Goal: Task Accomplishment & Management: Use online tool/utility

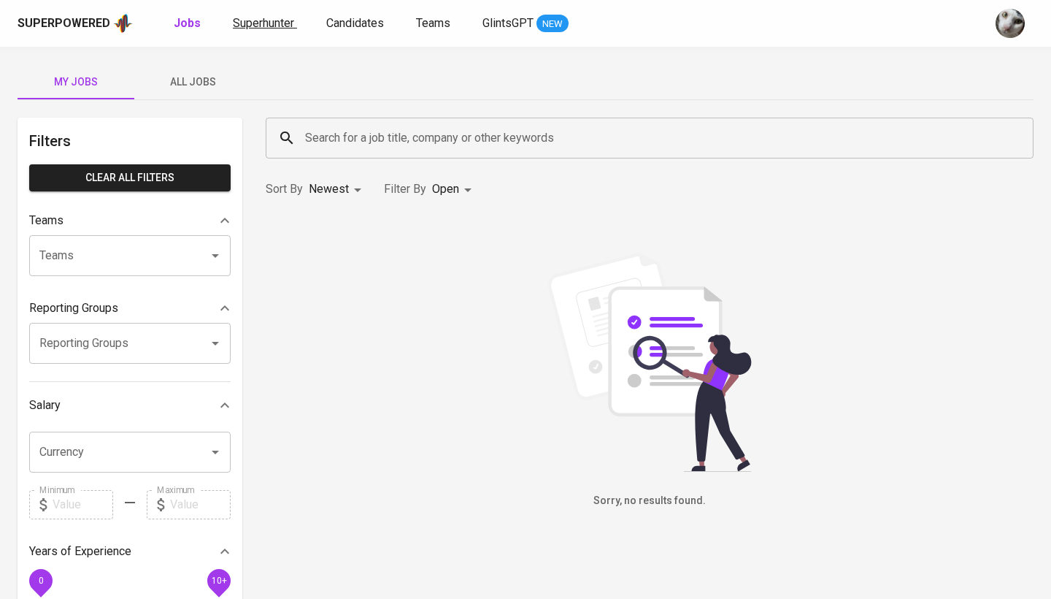
click at [242, 26] on span "Superhunter" at bounding box center [263, 23] width 61 height 14
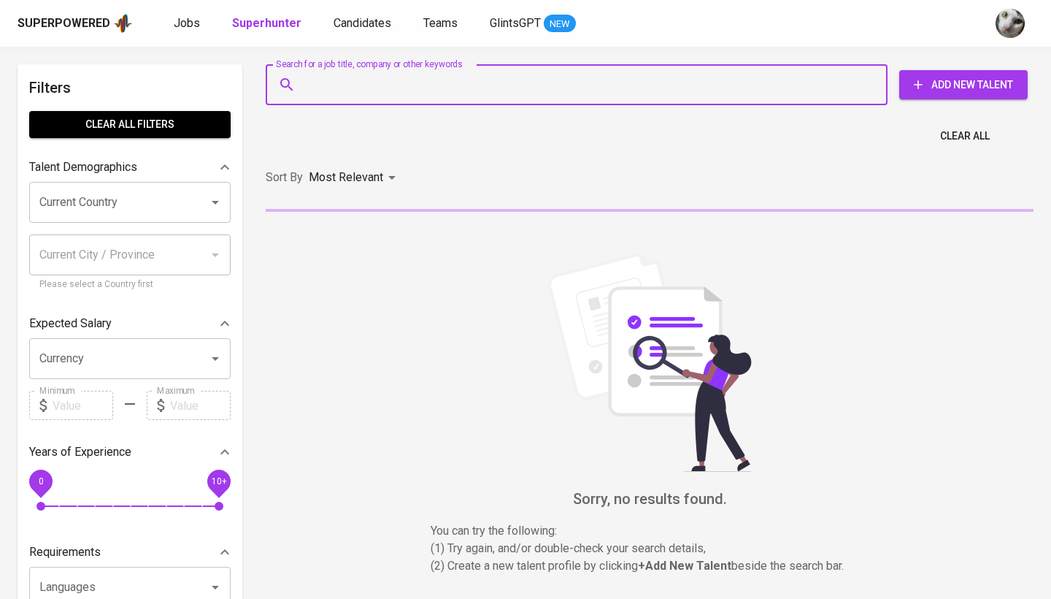
click at [317, 74] on input "Search for a job title, company or other keywords" at bounding box center [580, 85] width 558 height 28
click at [185, 20] on span "Jobs" at bounding box center [187, 23] width 26 height 14
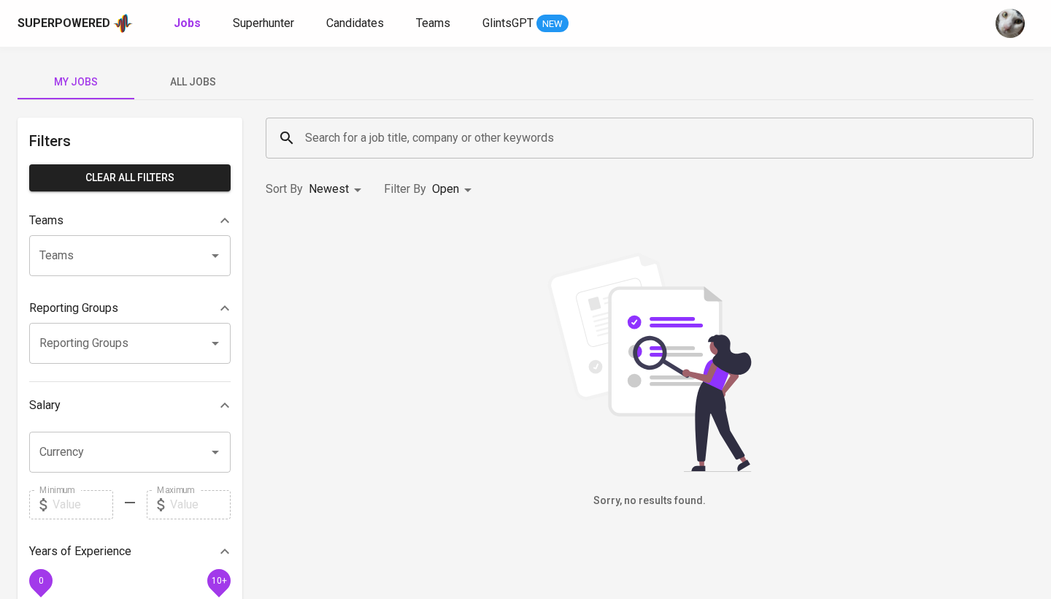
click at [159, 65] on button "All Jobs" at bounding box center [192, 81] width 117 height 35
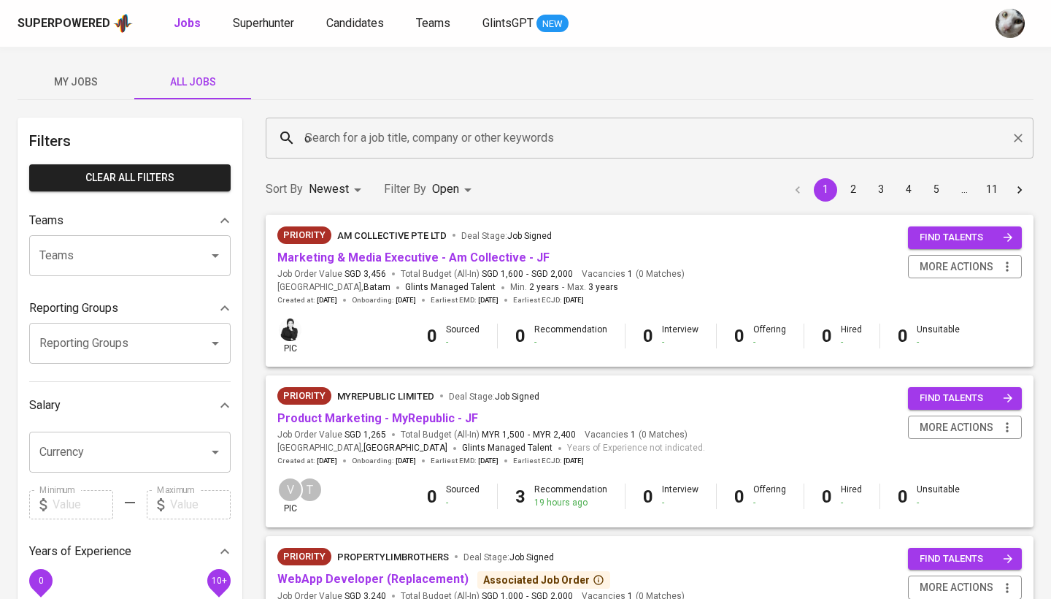
click at [344, 137] on input "o" at bounding box center [653, 138] width 704 height 28
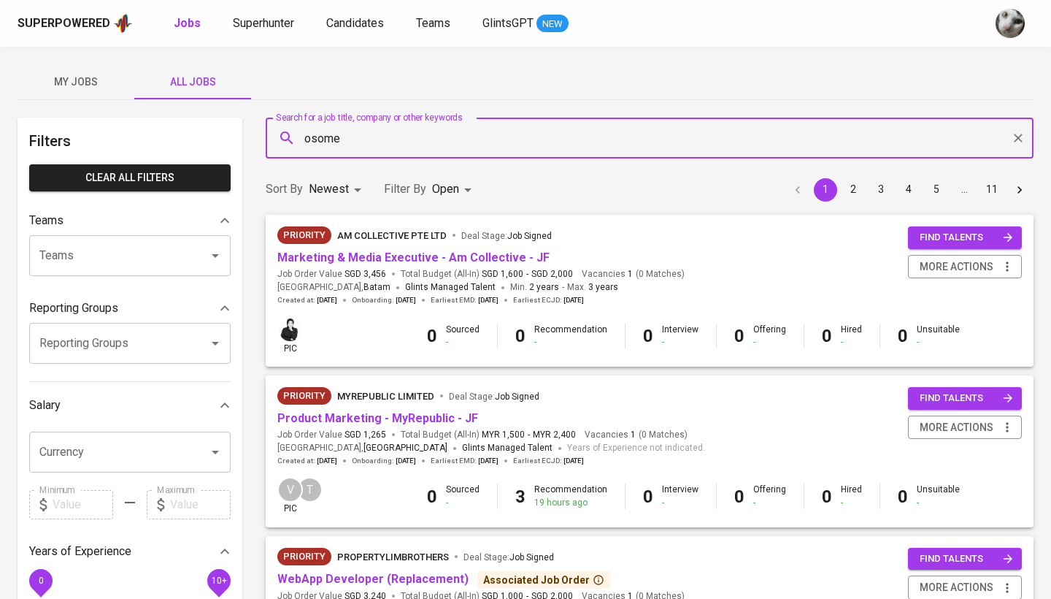
type input "osome"
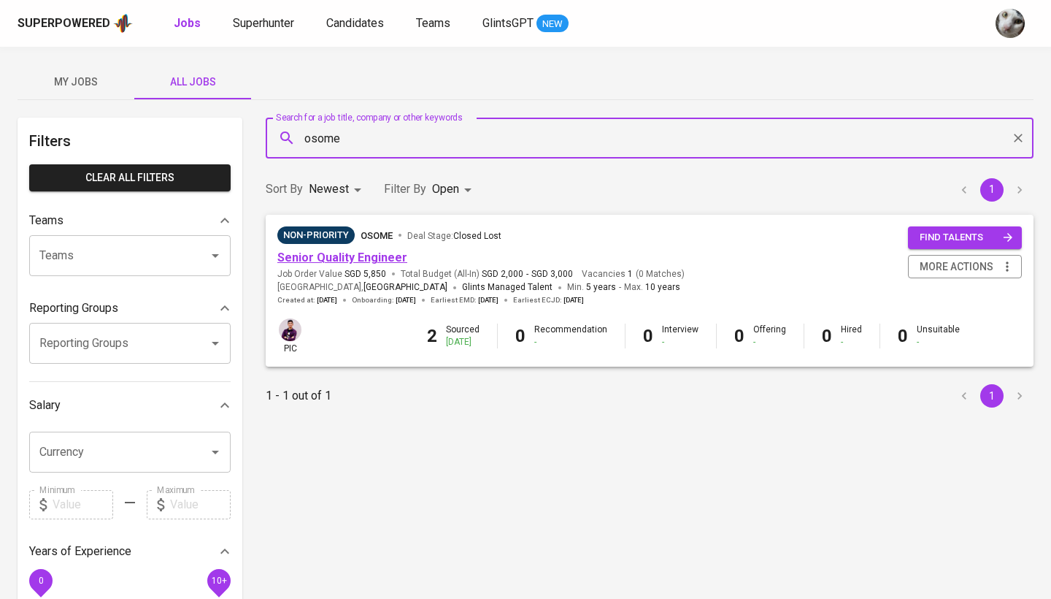
click at [350, 258] on link "Senior Quality Engineer" at bounding box center [342, 257] width 130 height 14
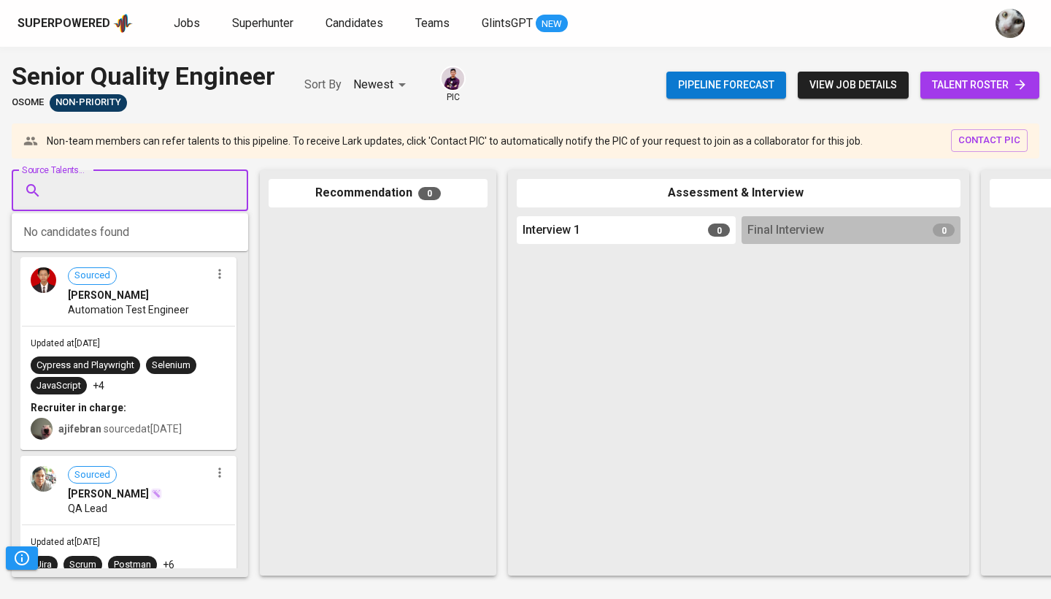
click at [150, 187] on input "Source Talents..." at bounding box center [123, 191] width 153 height 28
paste input "[EMAIL_ADDRESS][DOMAIN_NAME]"
type input "[EMAIL_ADDRESS][DOMAIN_NAME]"
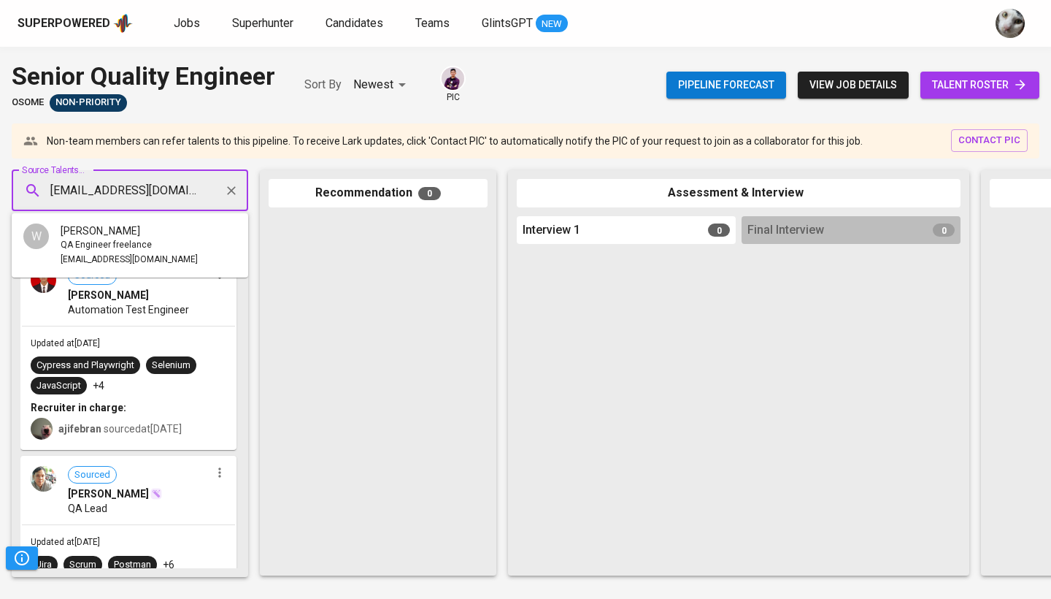
click at [149, 233] on div "[PERSON_NAME]" at bounding box center [129, 230] width 137 height 15
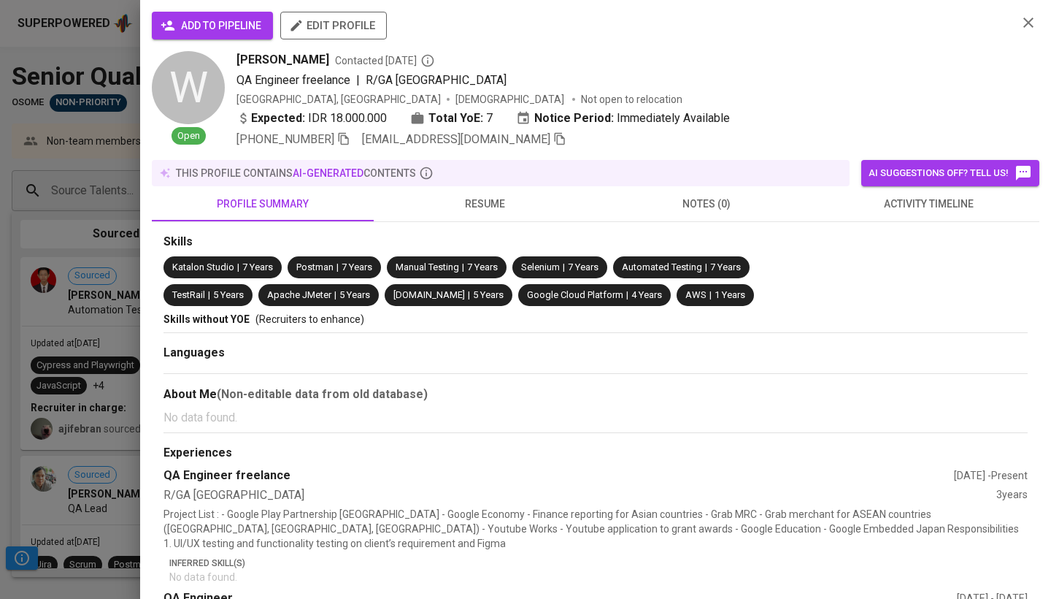
click at [195, 23] on span "add to pipeline" at bounding box center [213, 26] width 98 height 18
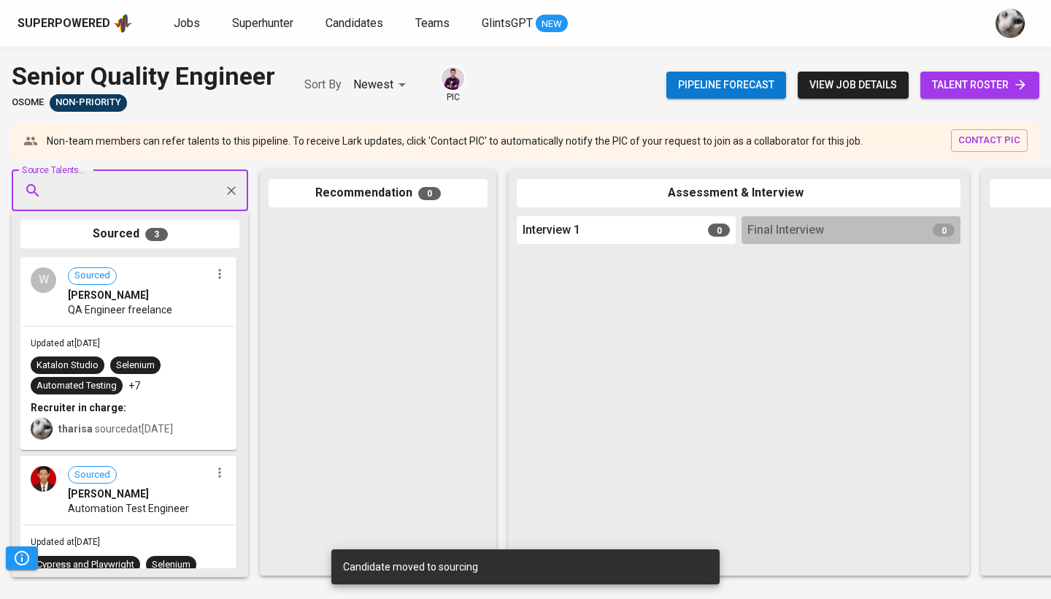
paste input "[EMAIL_ADDRESS][DOMAIN_NAME]"
type input "[EMAIL_ADDRESS][DOMAIN_NAME]"
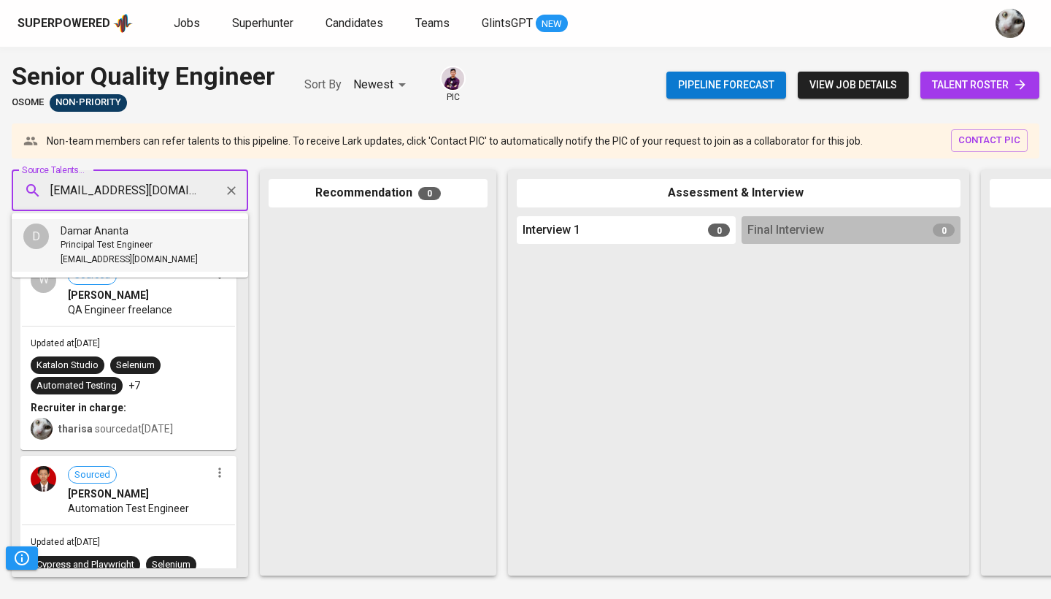
click at [169, 231] on li "D Damar Ananta Principal Test Engineer [EMAIL_ADDRESS][DOMAIN_NAME]" at bounding box center [130, 245] width 237 height 53
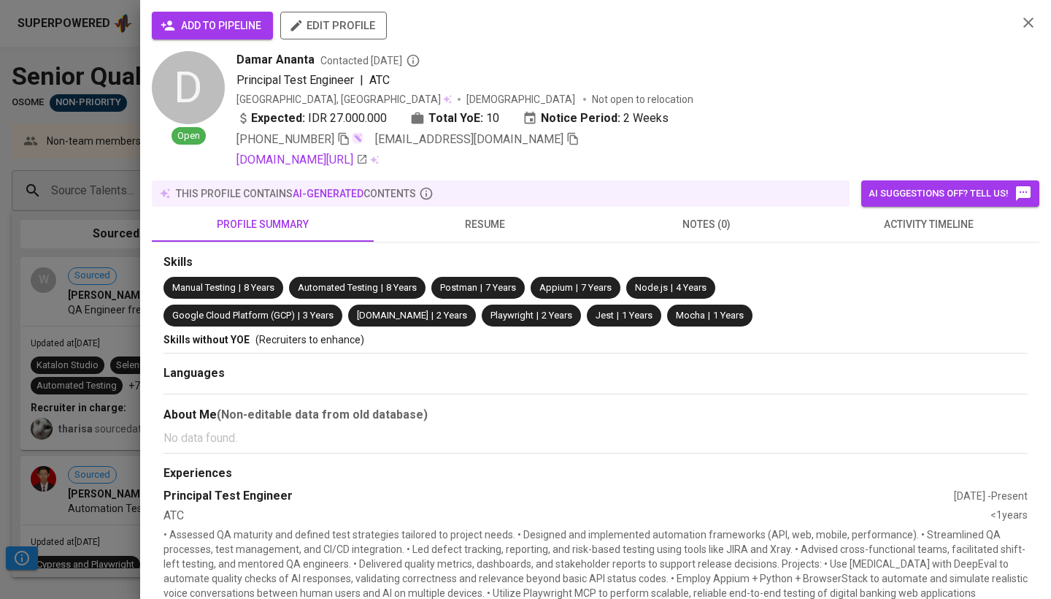
click at [244, 28] on span "add to pipeline" at bounding box center [213, 26] width 98 height 18
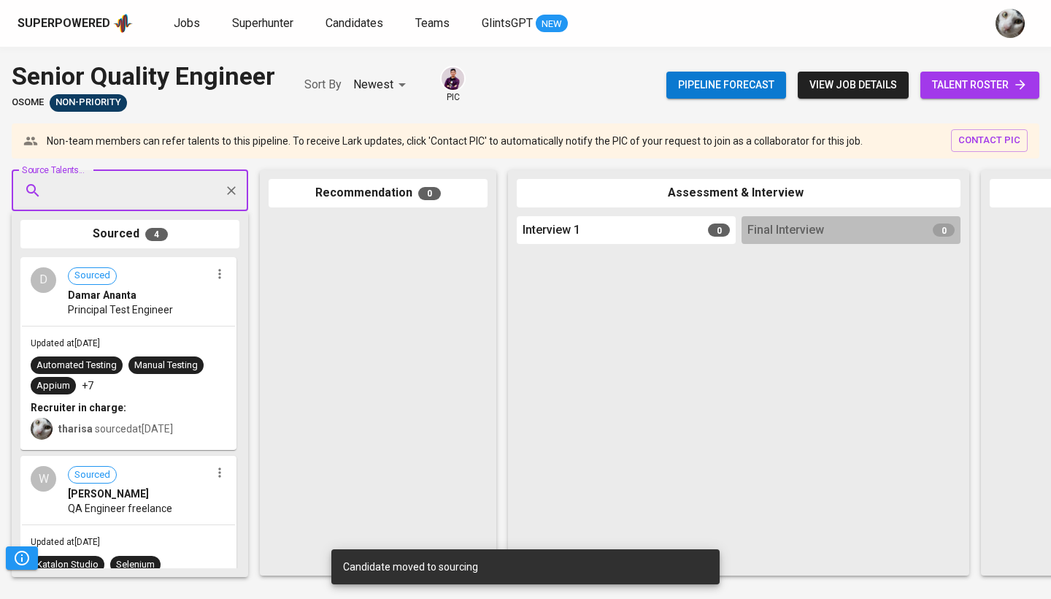
paste input "[EMAIL_ADDRESS][DOMAIN_NAME]"
type input "[EMAIL_ADDRESS][DOMAIN_NAME]"
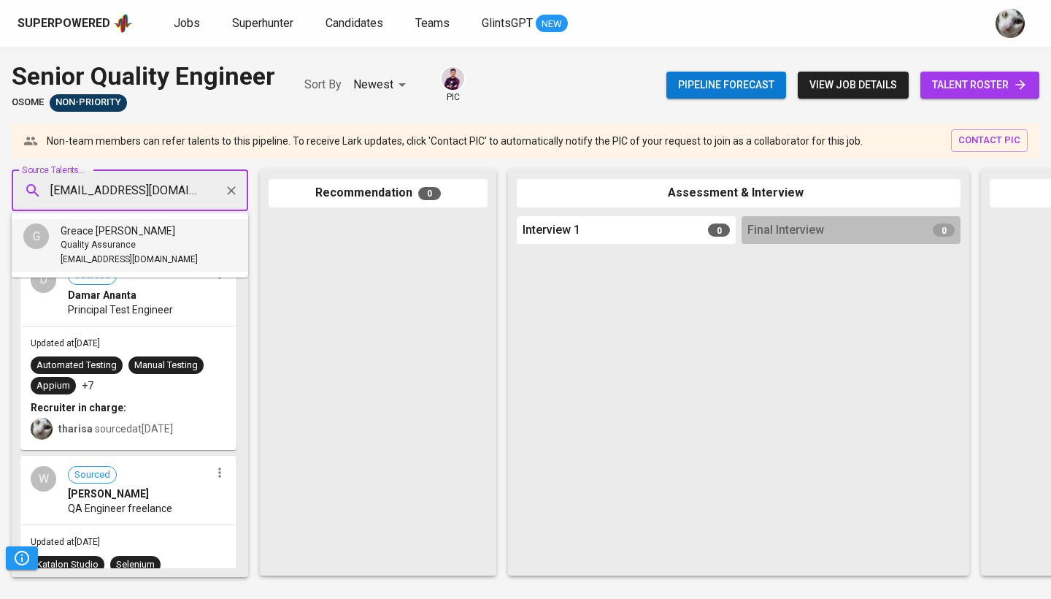
click at [182, 255] on div "[EMAIL_ADDRESS][DOMAIN_NAME]" at bounding box center [129, 260] width 137 height 15
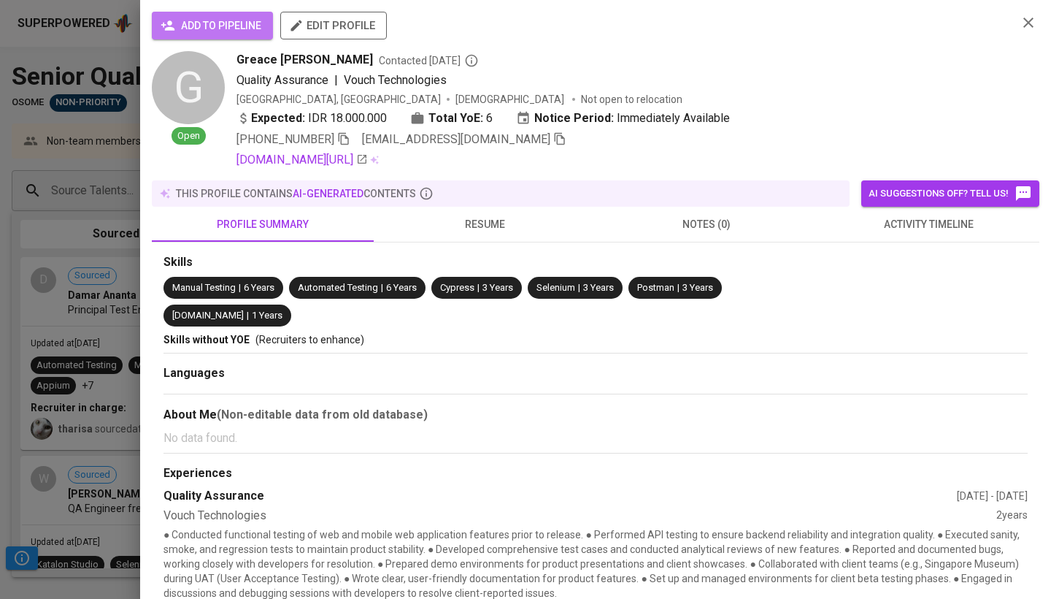
click at [228, 36] on button "add to pipeline" at bounding box center [212, 26] width 121 height 28
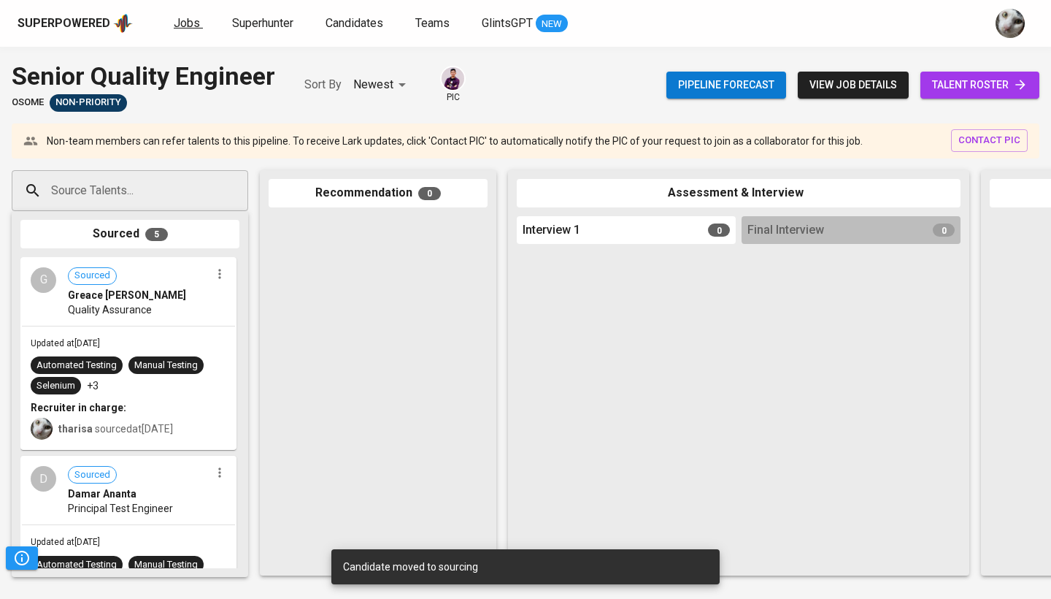
click at [189, 28] on span "Jobs" at bounding box center [187, 23] width 26 height 14
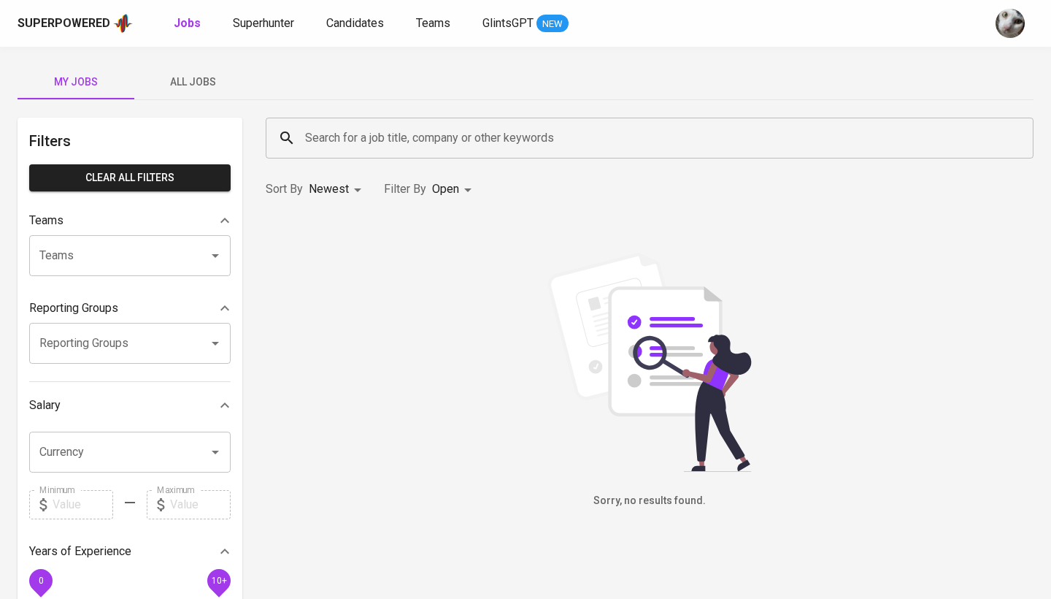
click at [199, 94] on button "All Jobs" at bounding box center [192, 81] width 117 height 35
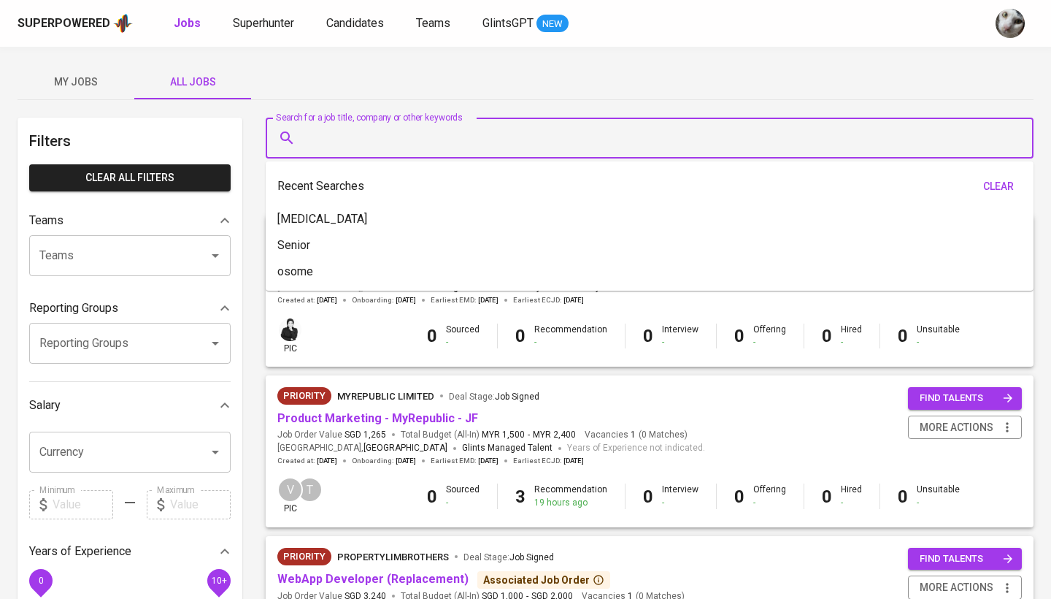
click at [335, 139] on input "Search for a job title, company or other keywords" at bounding box center [653, 138] width 704 height 28
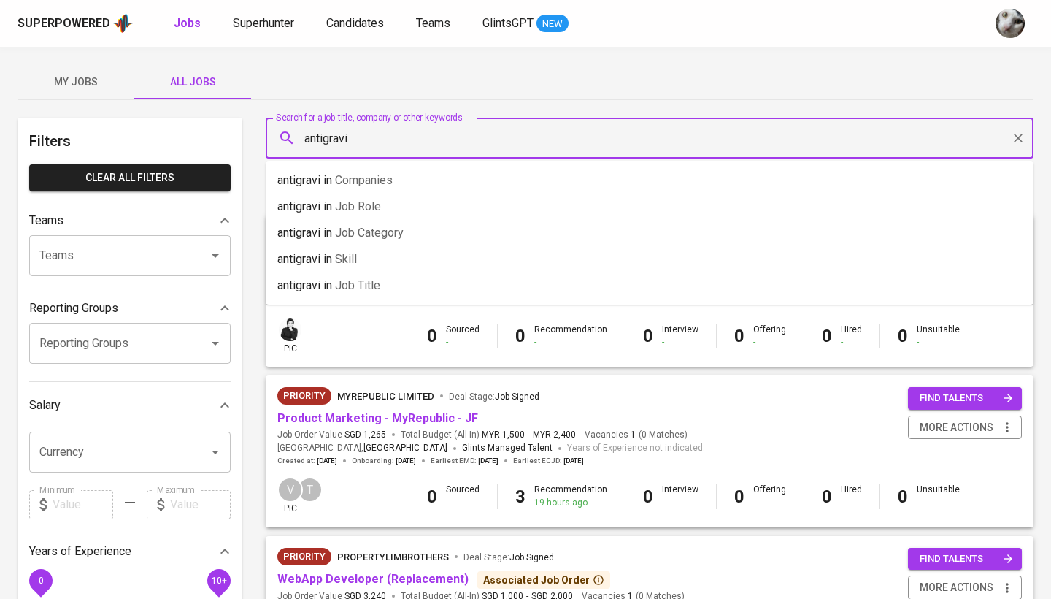
click at [335, 139] on input "antigravit" at bounding box center [653, 138] width 704 height 28
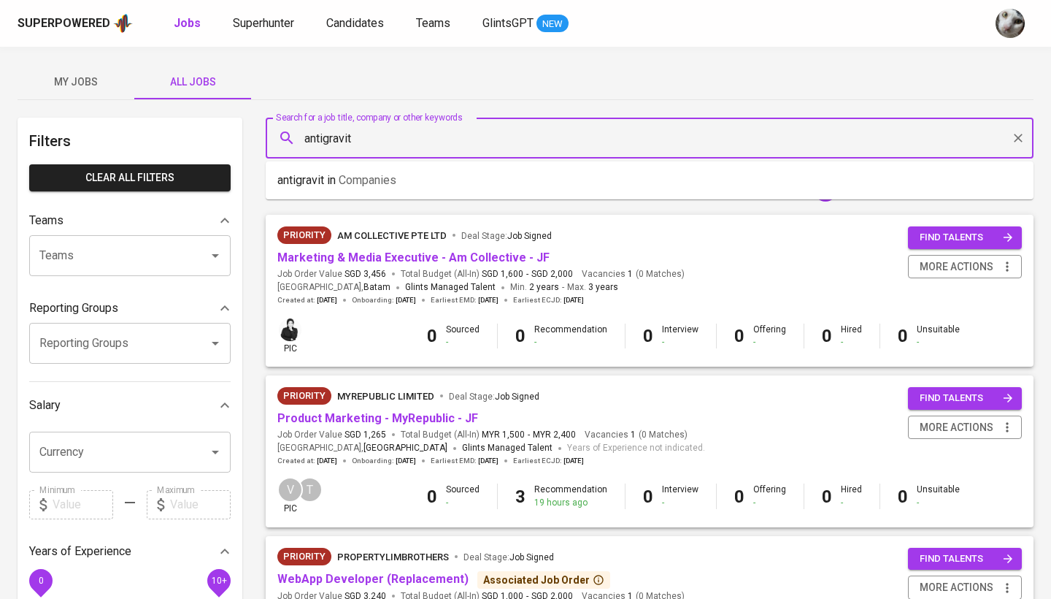
click at [385, 138] on input "antigravit" at bounding box center [653, 138] width 704 height 28
type input "[DOMAIN_NAME]"
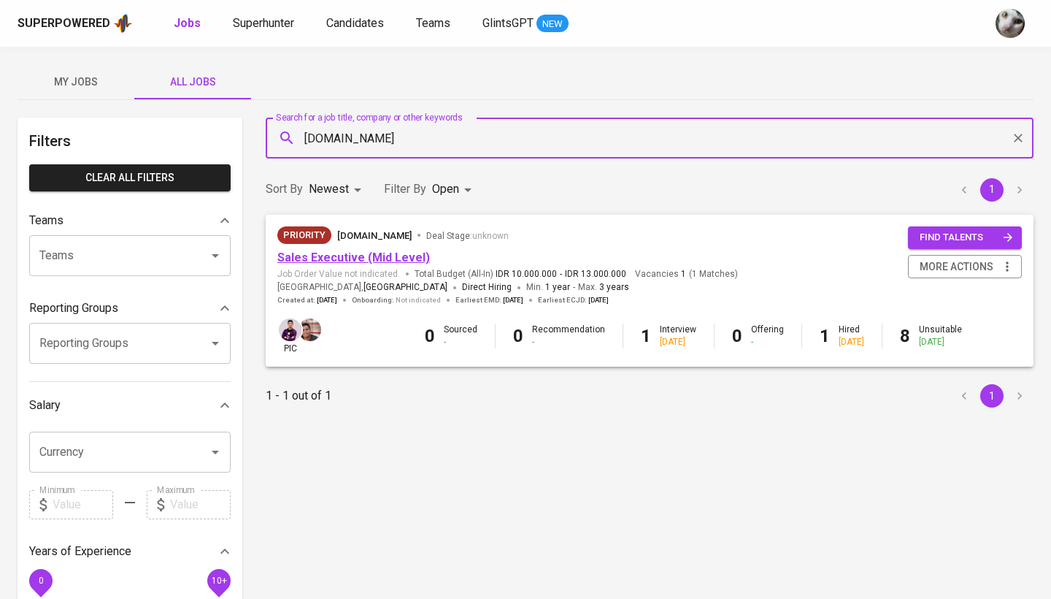
click at [324, 258] on link "Sales Executive (Mid Level)" at bounding box center [353, 257] width 153 height 14
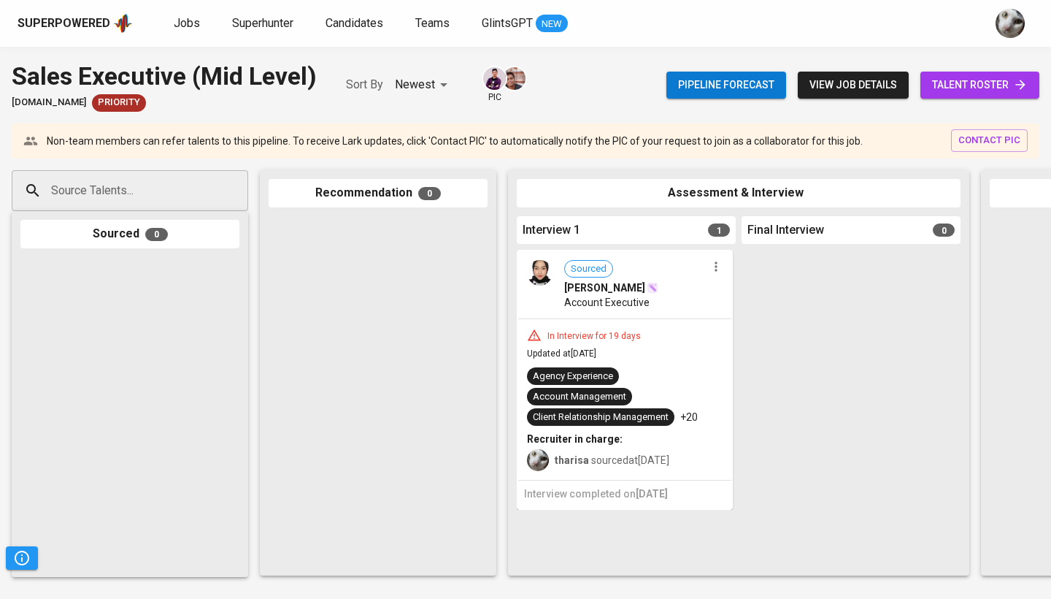
click at [1018, 78] on icon at bounding box center [1020, 84] width 15 height 15
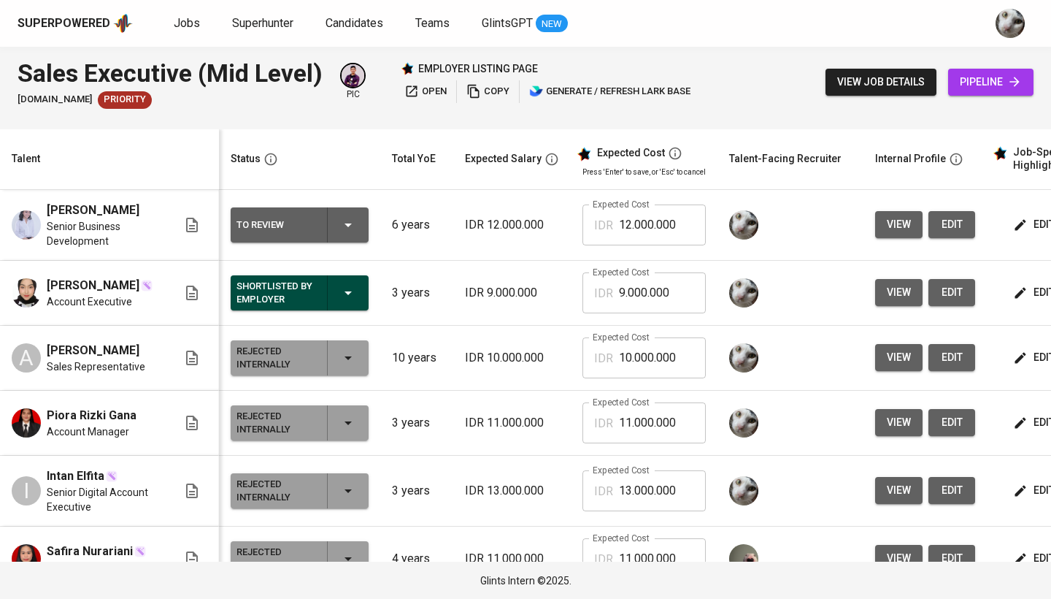
click at [905, 230] on span "view" at bounding box center [899, 224] width 24 height 18
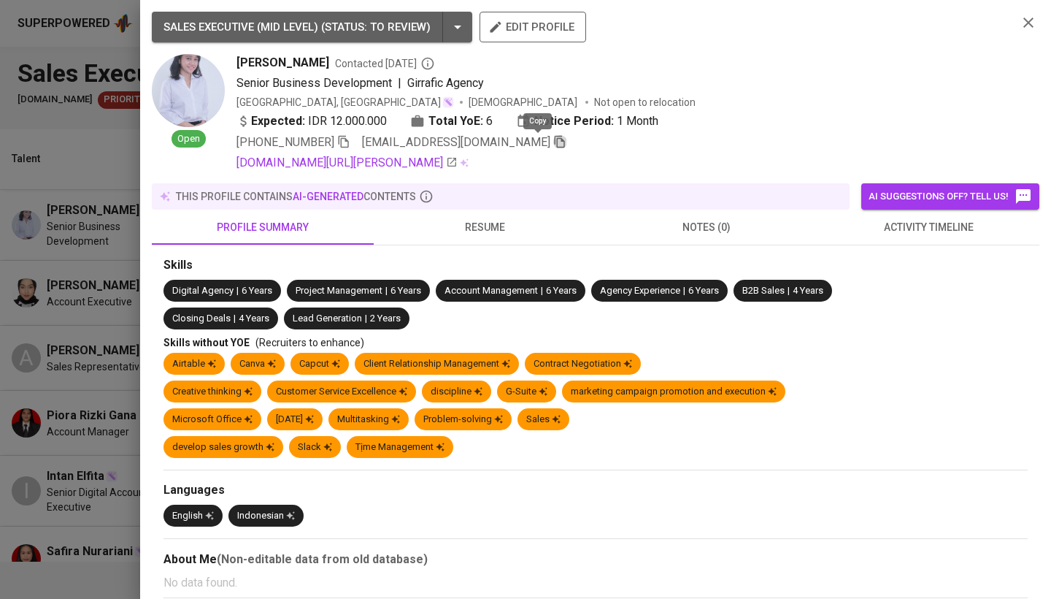
click at [553, 142] on icon "button" at bounding box center [559, 141] width 13 height 13
click at [93, 299] on div at bounding box center [525, 299] width 1051 height 599
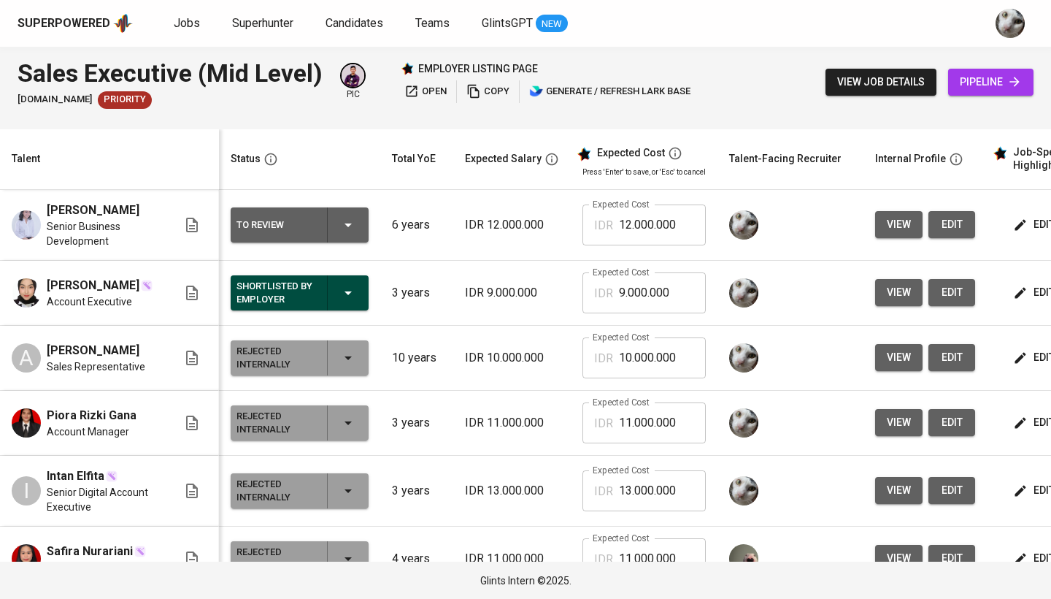
click at [940, 90] on div "view job details pipeline" at bounding box center [930, 81] width 208 height 53
click at [960, 90] on span "pipeline" at bounding box center [991, 82] width 62 height 18
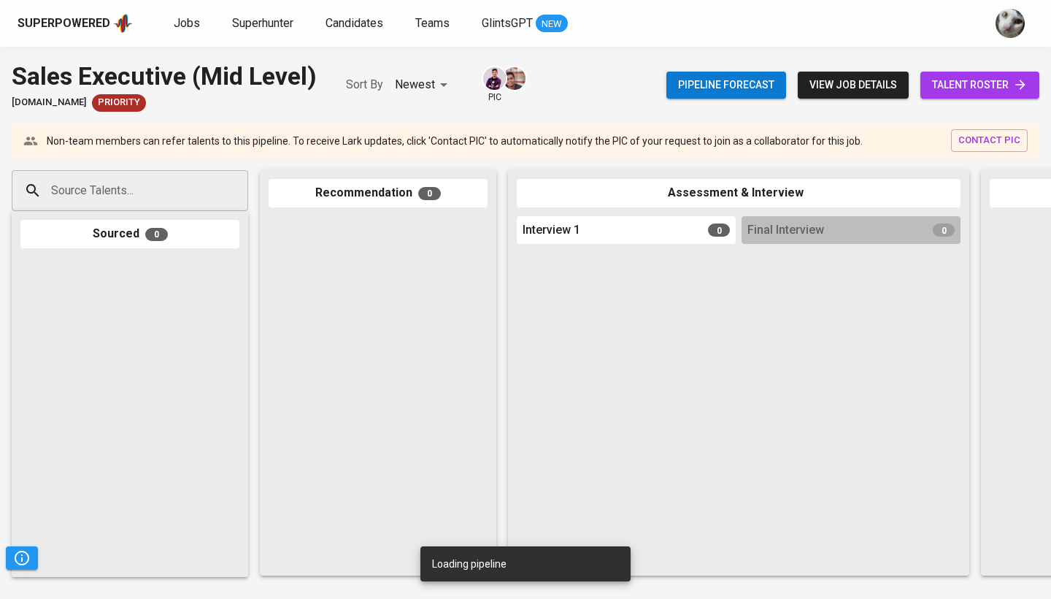
click at [117, 211] on div "Sourced 0" at bounding box center [130, 394] width 237 height 366
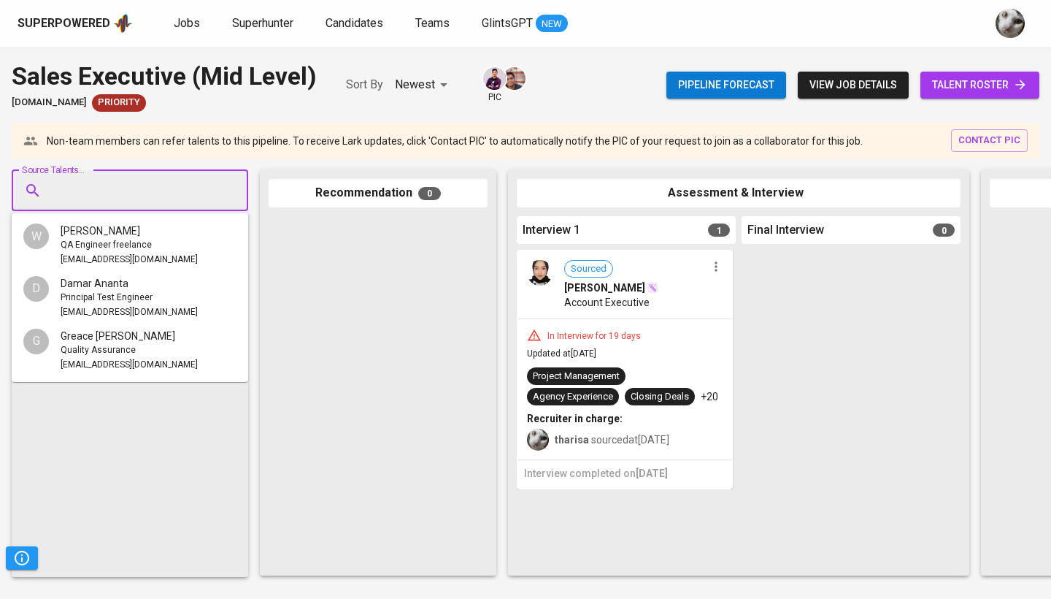
click at [119, 192] on input "Source Talents..." at bounding box center [123, 191] width 153 height 28
paste input "[EMAIL_ADDRESS][DOMAIN_NAME]"
type input "[EMAIL_ADDRESS][DOMAIN_NAME]"
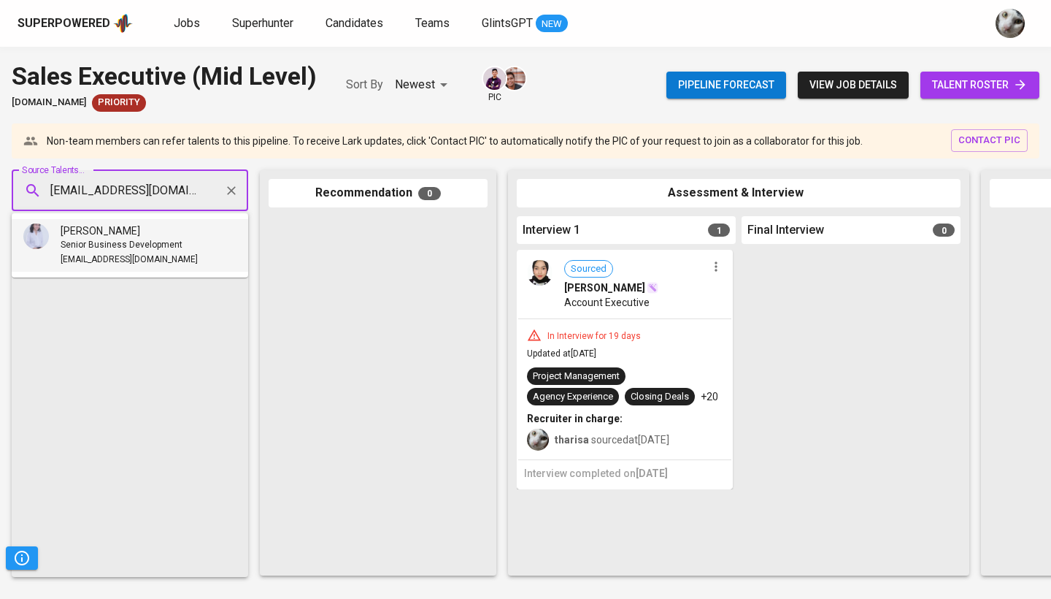
click at [131, 236] on div "[PERSON_NAME]" at bounding box center [129, 230] width 137 height 15
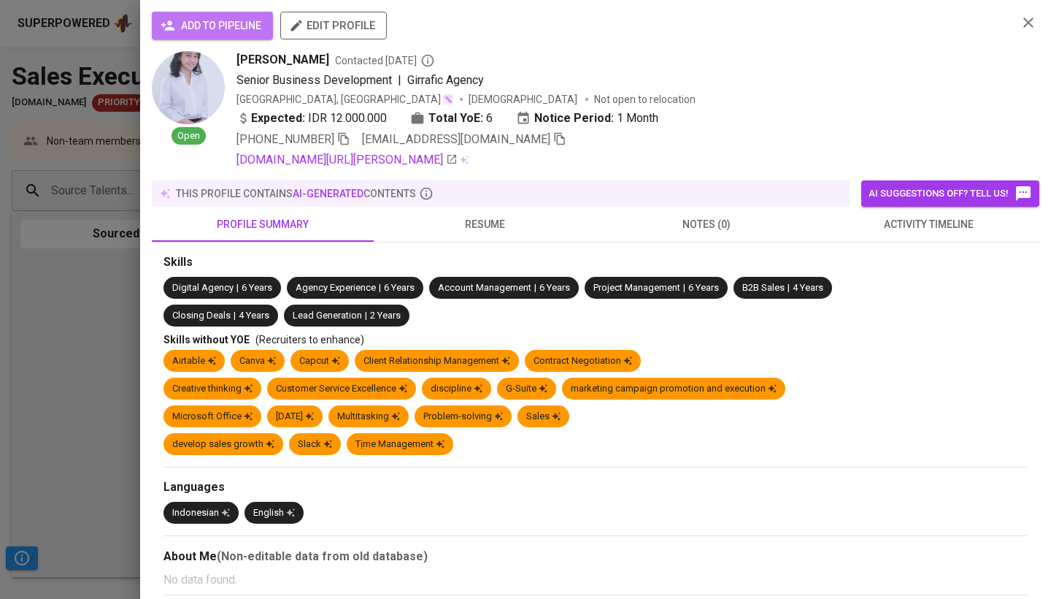
click at [183, 28] on span "add to pipeline" at bounding box center [213, 26] width 98 height 18
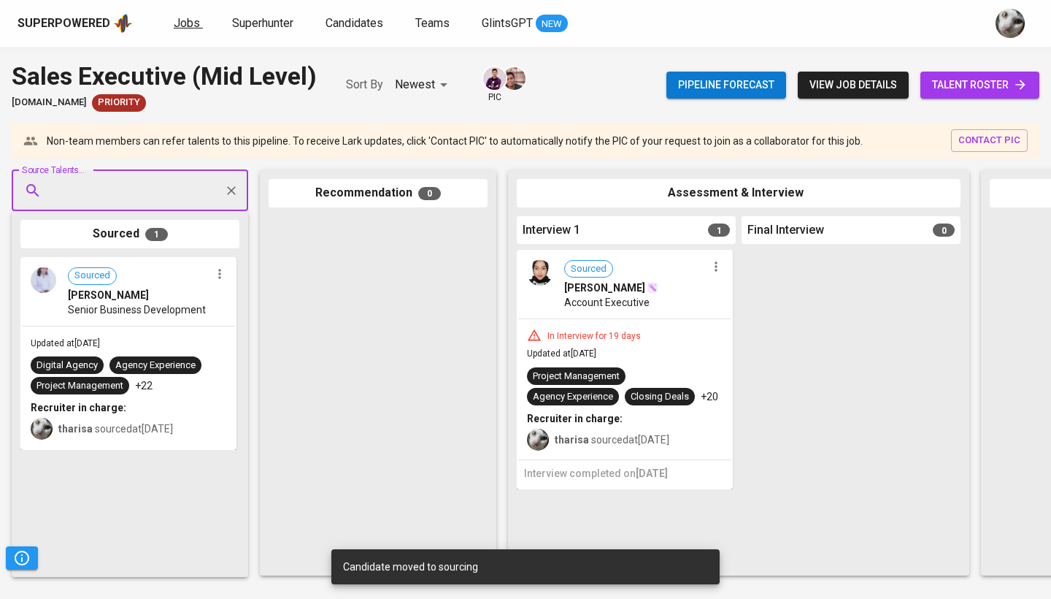
click at [193, 23] on span "Jobs" at bounding box center [187, 23] width 26 height 14
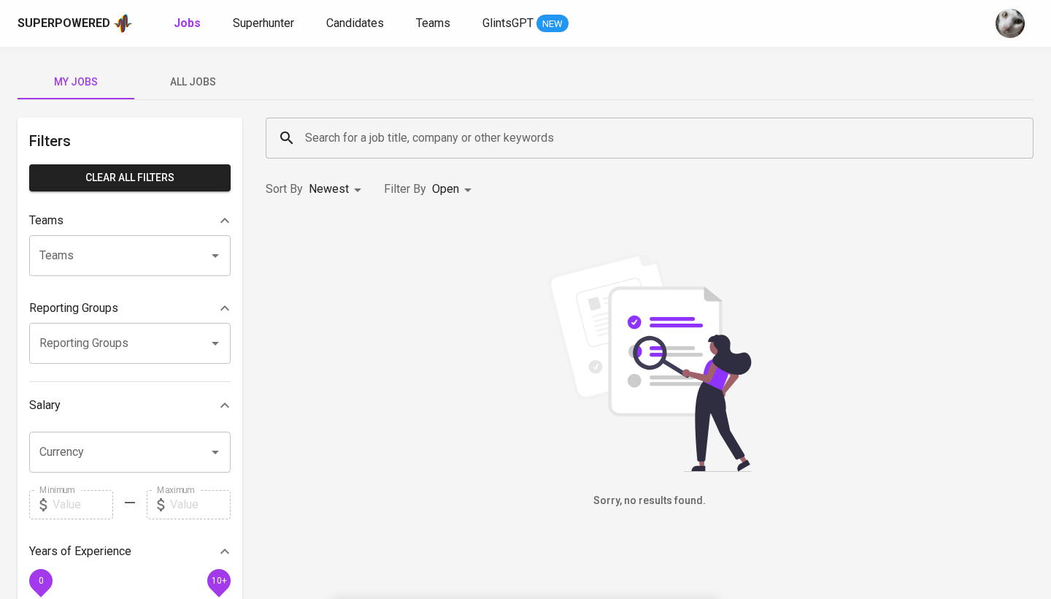
click at [210, 83] on span "All Jobs" at bounding box center [192, 82] width 99 height 18
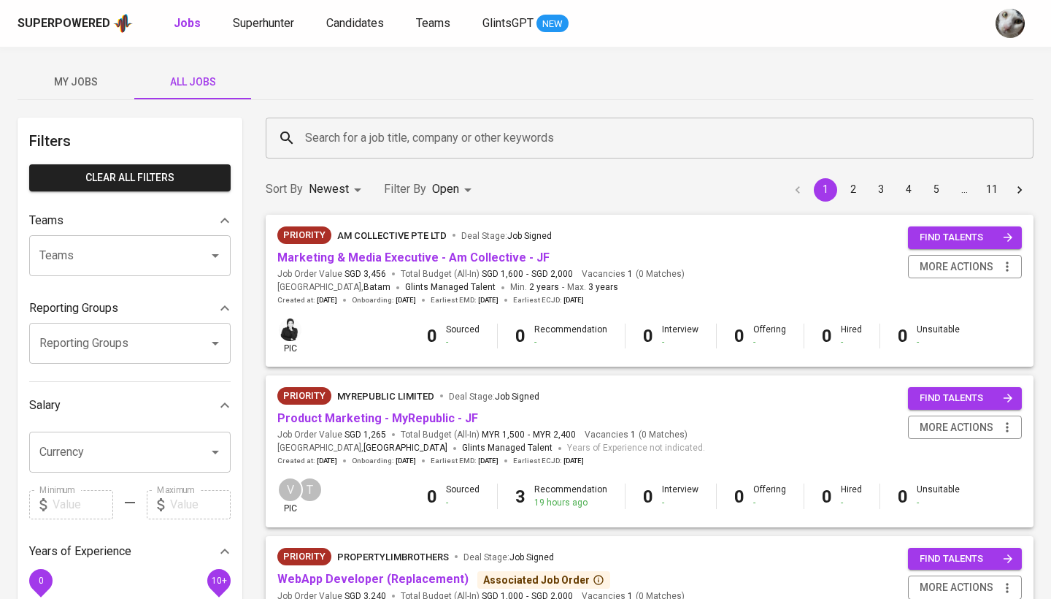
click at [327, 141] on input "Search for a job title, company or other keywords" at bounding box center [653, 138] width 704 height 28
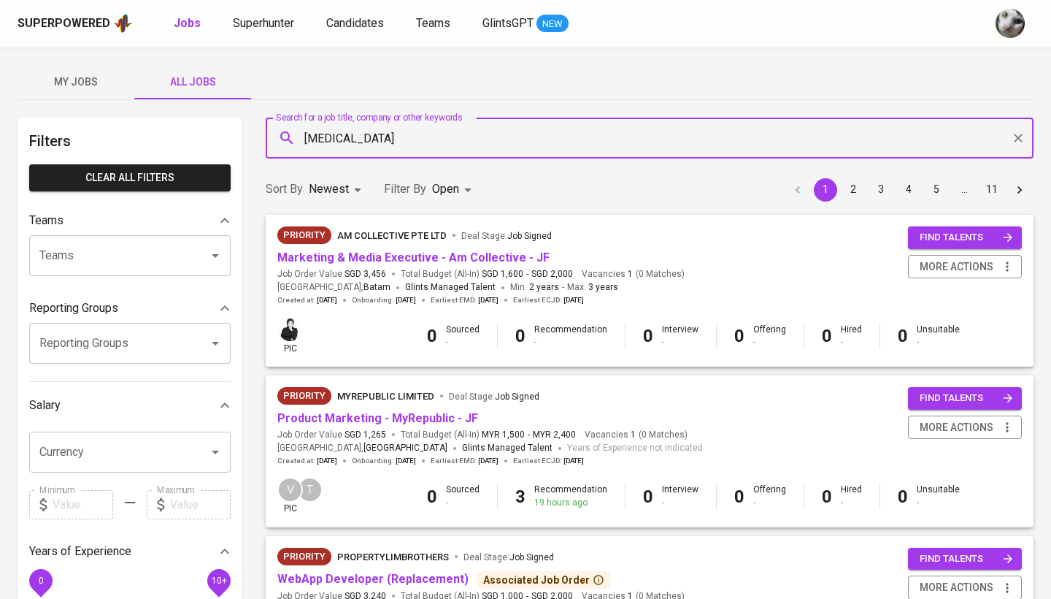
type input "[MEDICAL_DATA]"
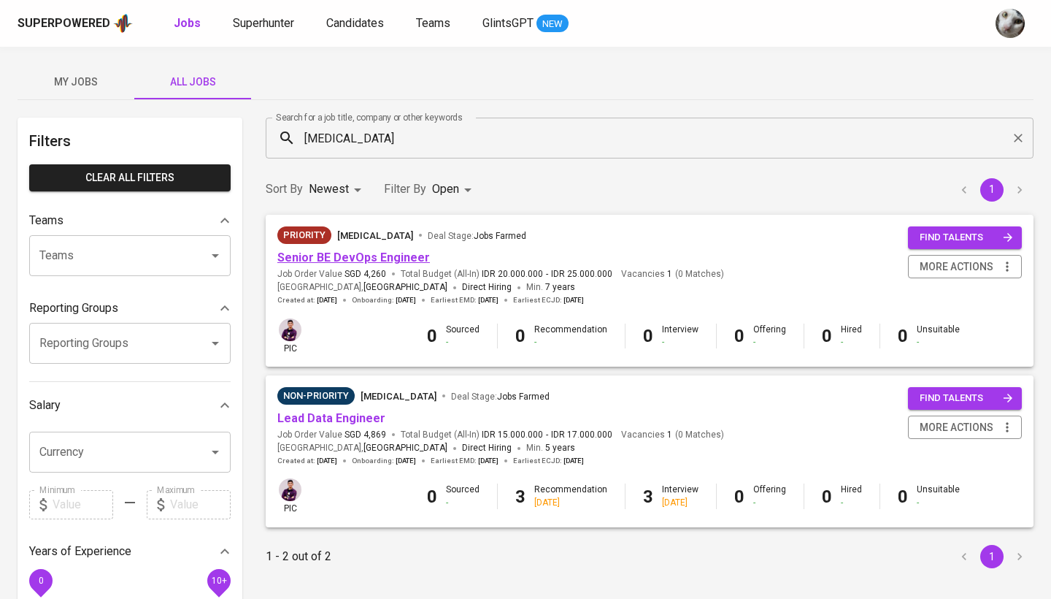
click at [369, 258] on link "Senior BE DevOps Engineer" at bounding box center [353, 257] width 153 height 14
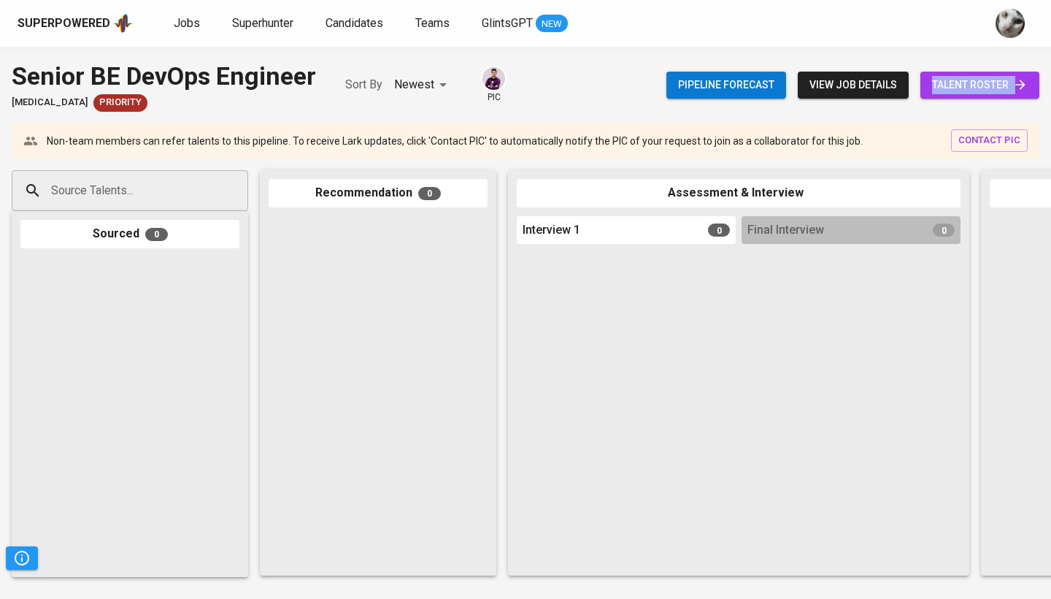
click at [177, 197] on input "Source Talents..." at bounding box center [123, 191] width 153 height 28
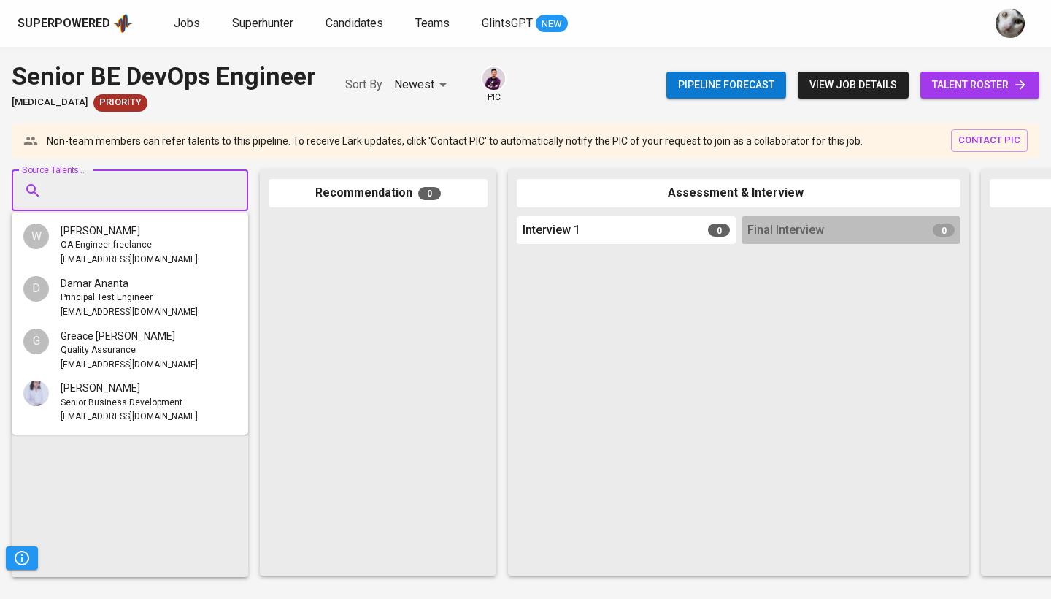
paste input "[EMAIL_ADDRESS][DOMAIN_NAME]"
type input "[EMAIL_ADDRESS][DOMAIN_NAME]"
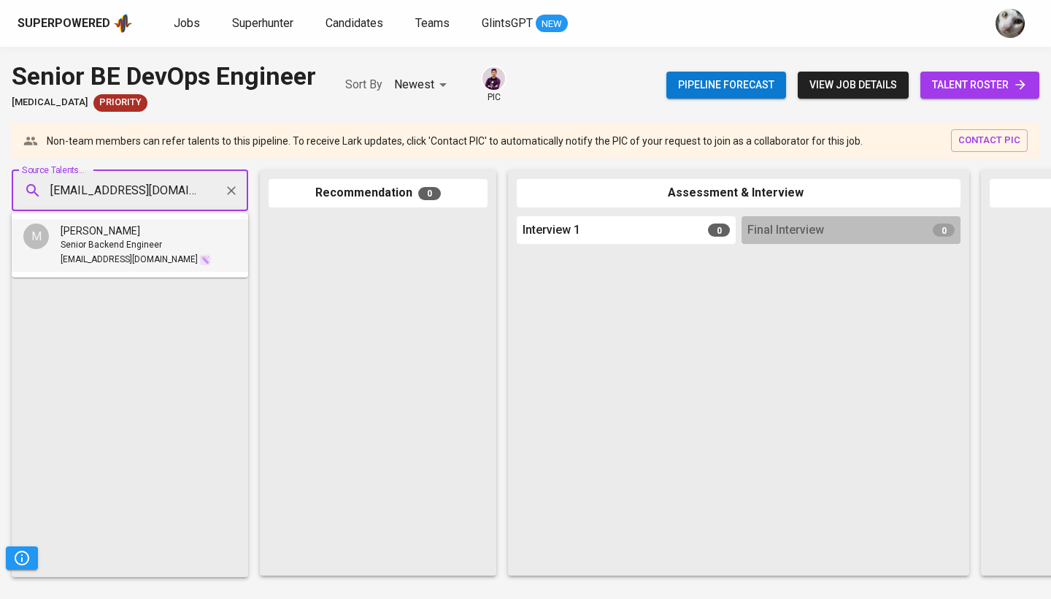
click at [155, 249] on span "Senior Backend Engineer" at bounding box center [111, 245] width 101 height 15
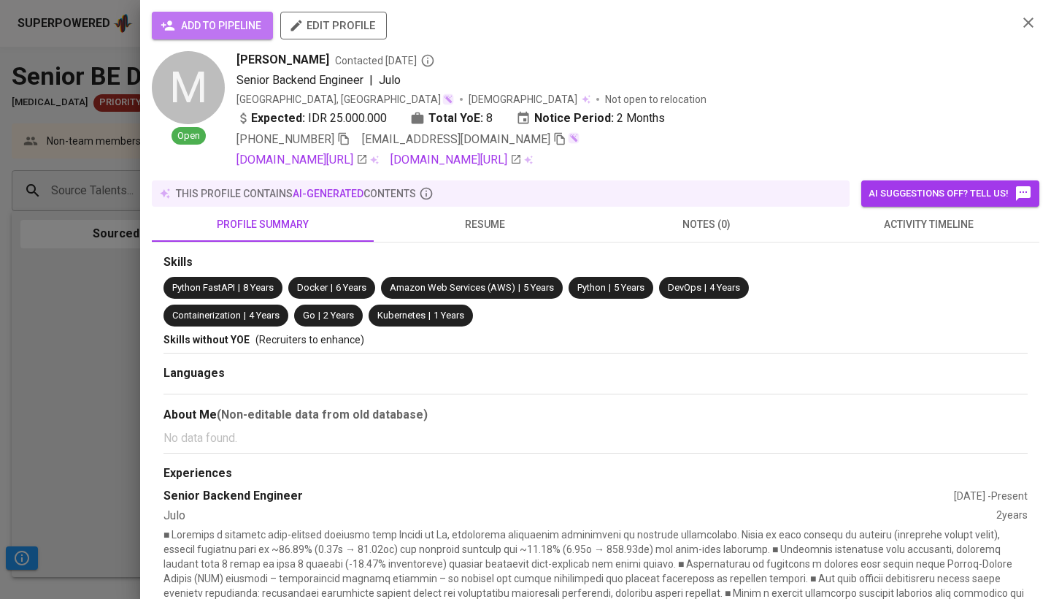
click at [234, 32] on span "add to pipeline" at bounding box center [213, 26] width 98 height 18
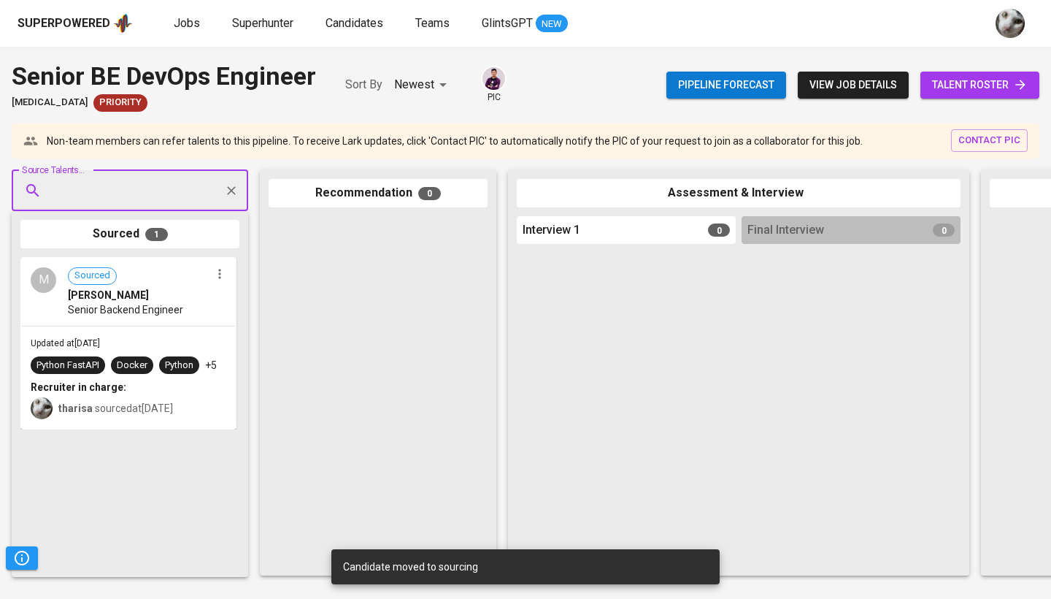
click at [939, 74] on link "talent roster" at bounding box center [979, 85] width 119 height 27
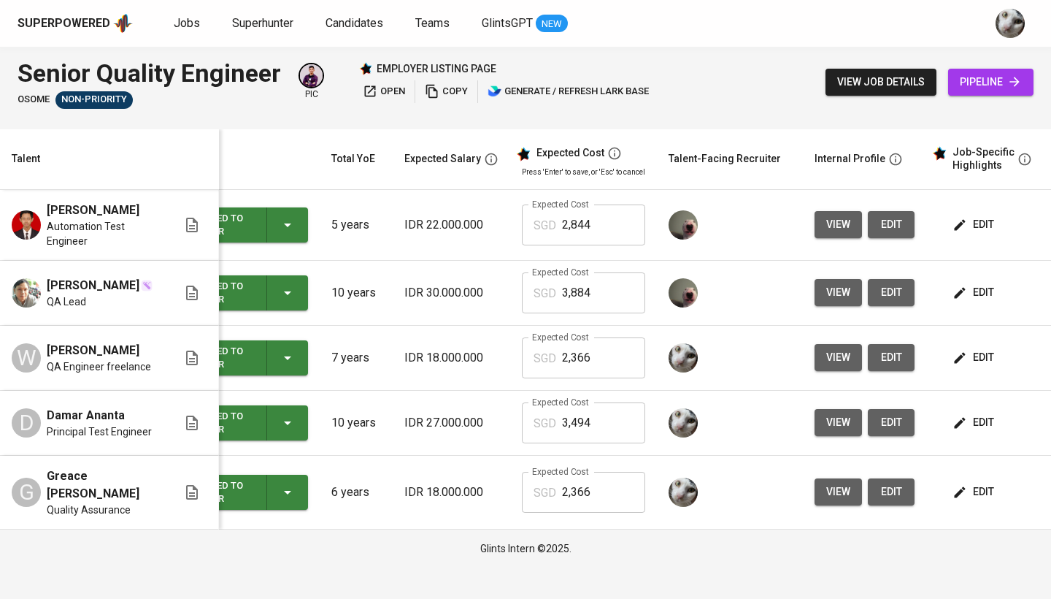
scroll to position [0, 64]
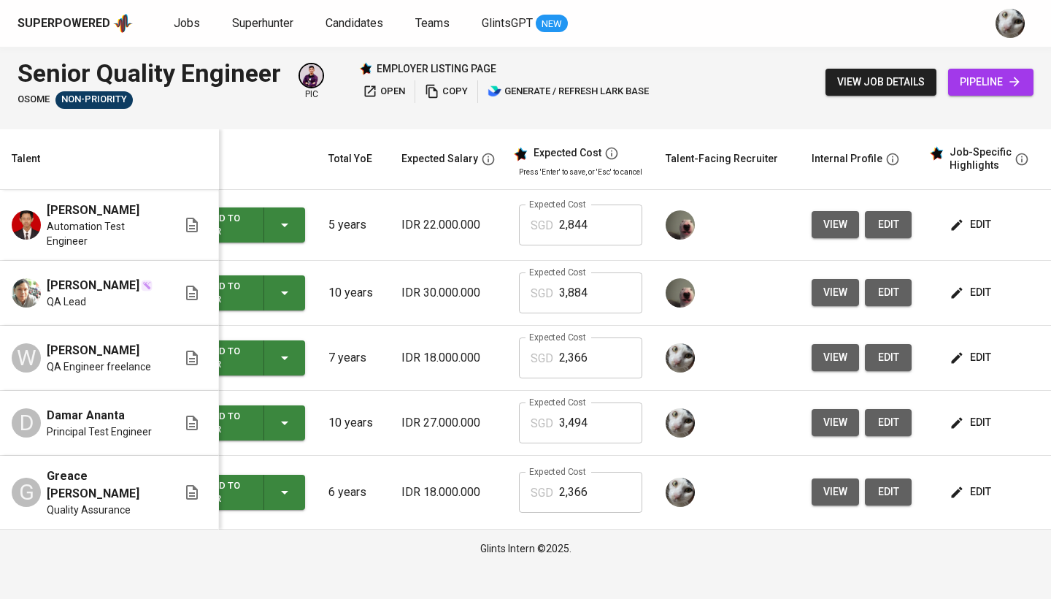
click at [837, 364] on span "view" at bounding box center [835, 357] width 24 height 18
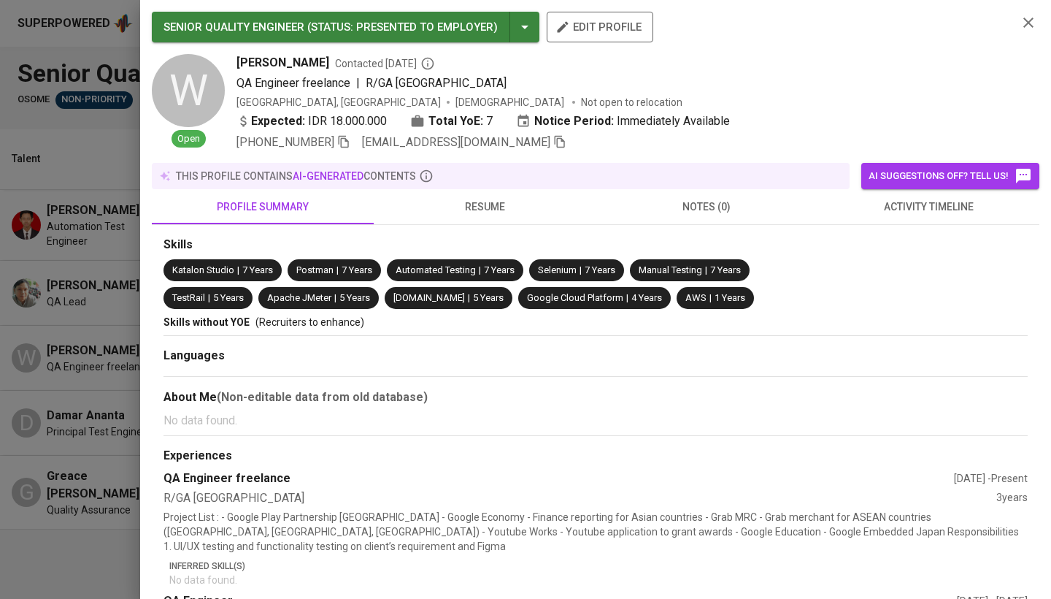
click at [553, 141] on icon "button" at bounding box center [559, 141] width 13 height 13
click at [115, 255] on div at bounding box center [525, 299] width 1051 height 599
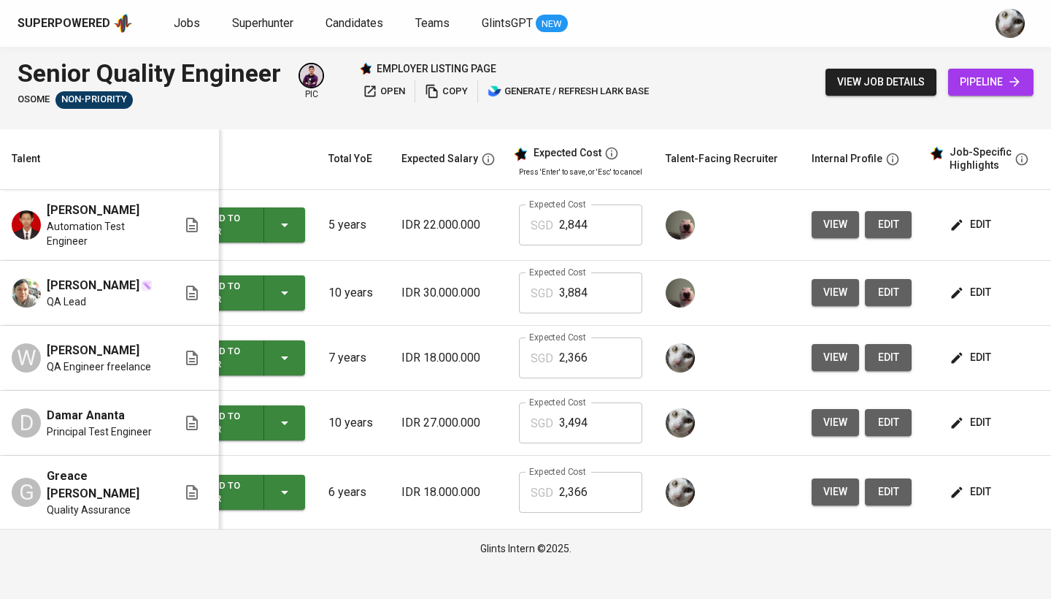
click at [837, 424] on span "view" at bounding box center [835, 422] width 24 height 18
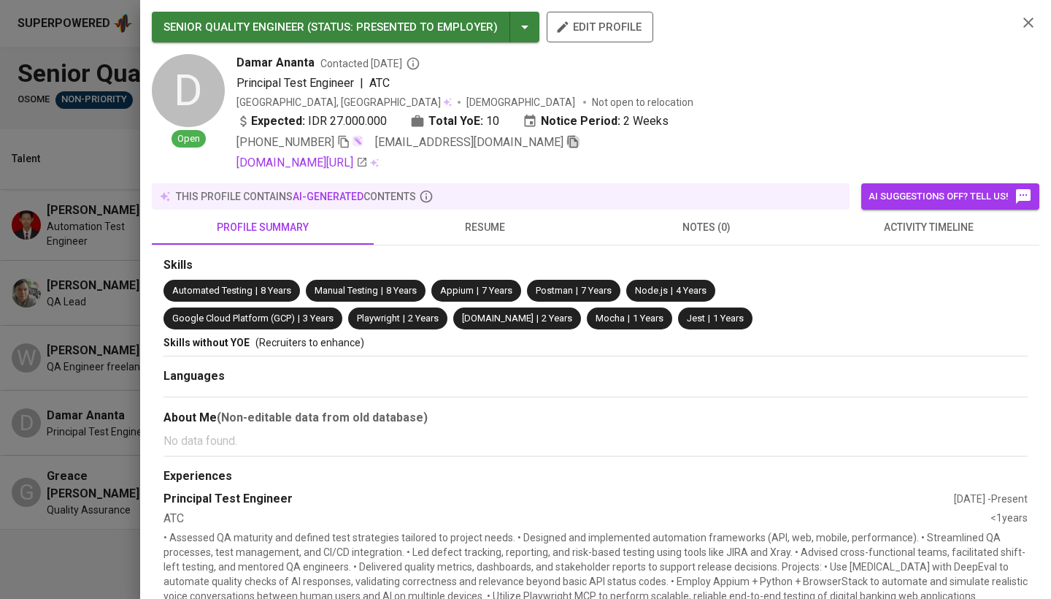
click at [566, 145] on icon "button" at bounding box center [572, 141] width 13 height 13
click at [69, 375] on div at bounding box center [525, 299] width 1051 height 599
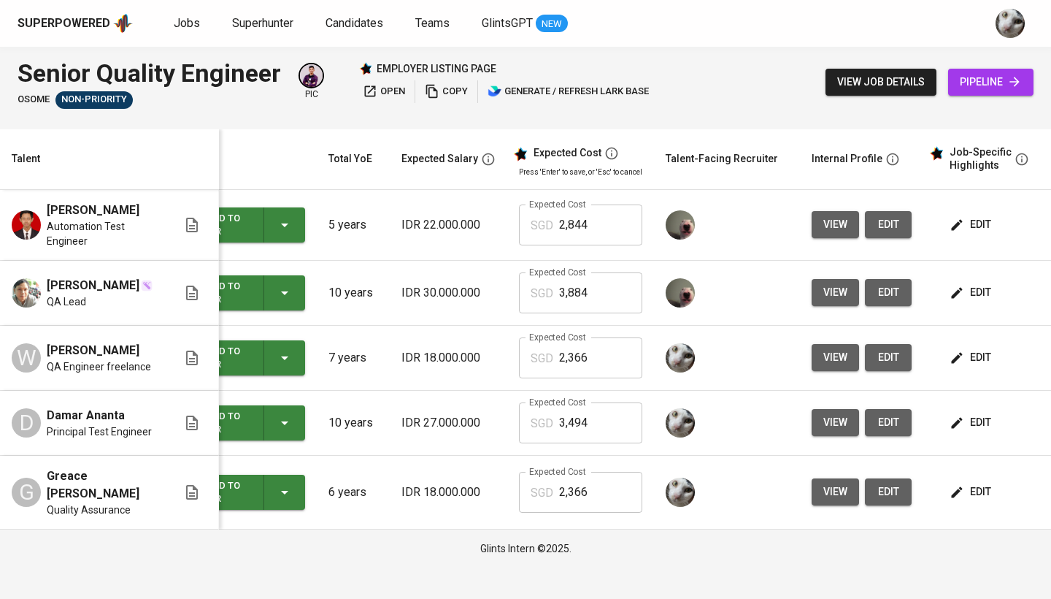
click at [800, 494] on td "view edit" at bounding box center [861, 493] width 123 height 74
click at [823, 491] on span "view" at bounding box center [835, 492] width 24 height 18
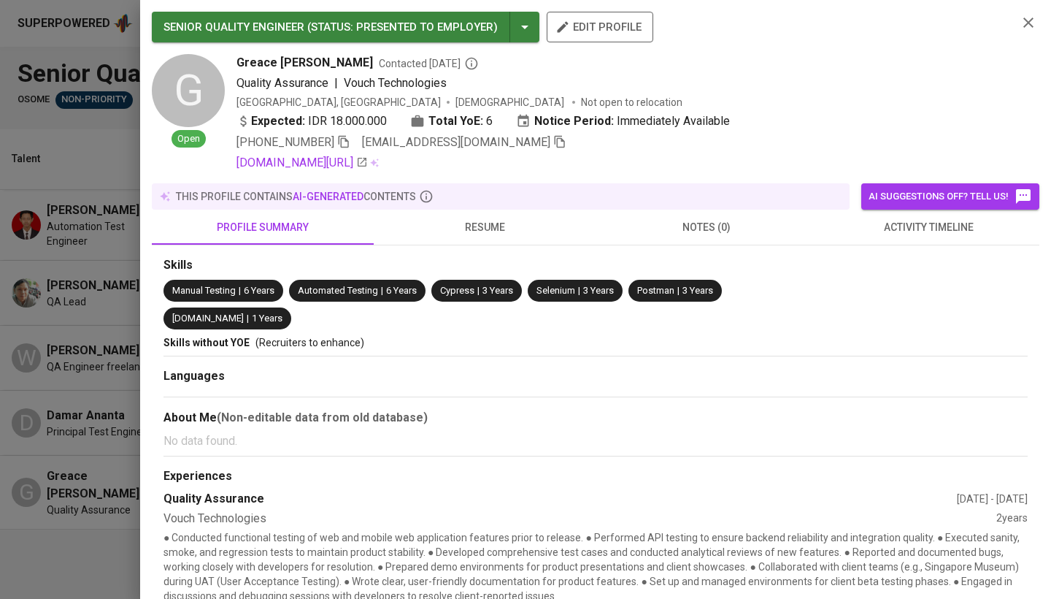
click at [553, 139] on icon "button" at bounding box center [559, 141] width 13 height 13
click at [61, 347] on div at bounding box center [525, 299] width 1051 height 599
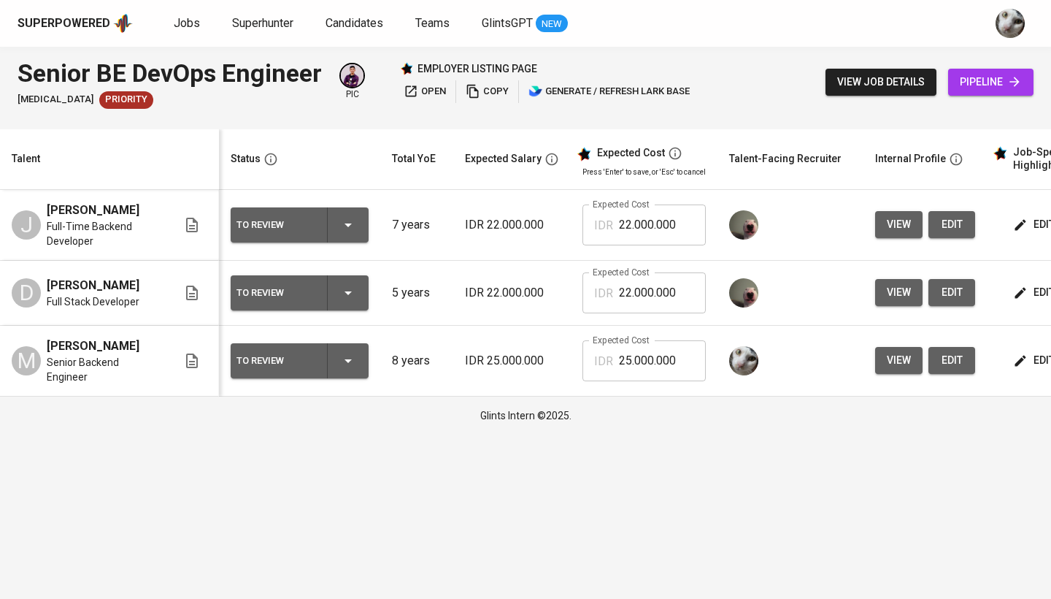
click at [898, 351] on span "view" at bounding box center [899, 360] width 24 height 18
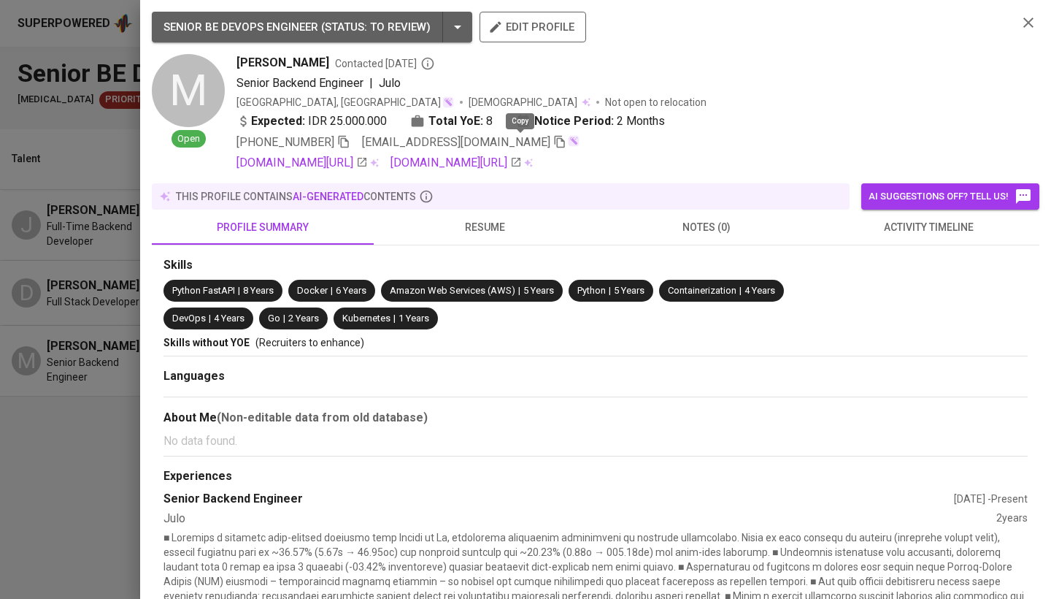
click at [555, 147] on icon "button" at bounding box center [560, 142] width 10 height 12
